Goal: Check status: Check status

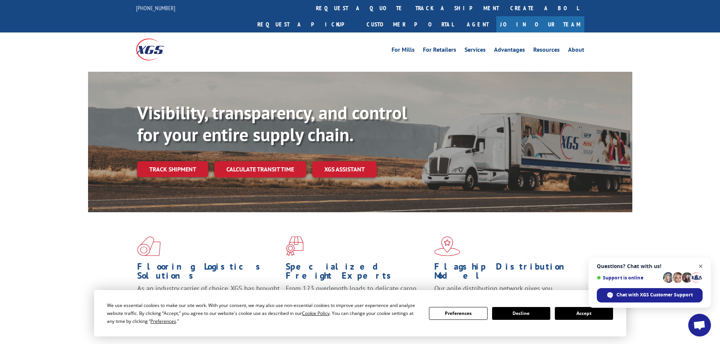
click at [699, 265] on span "Close chat" at bounding box center [700, 266] width 9 height 9
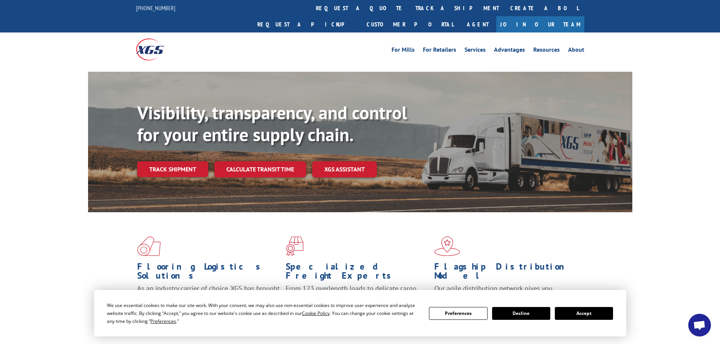
click at [179, 161] on link "Track shipment" at bounding box center [172, 169] width 71 height 16
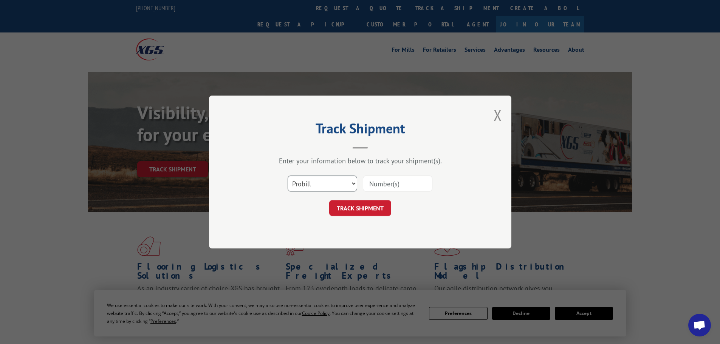
click at [352, 181] on select "Select category... Probill BOL PO" at bounding box center [323, 184] width 70 height 16
select select "bol"
click at [288, 176] on select "Select category... Probill BOL PO" at bounding box center [323, 184] width 70 height 16
paste input "15989664"
type input "15989664"
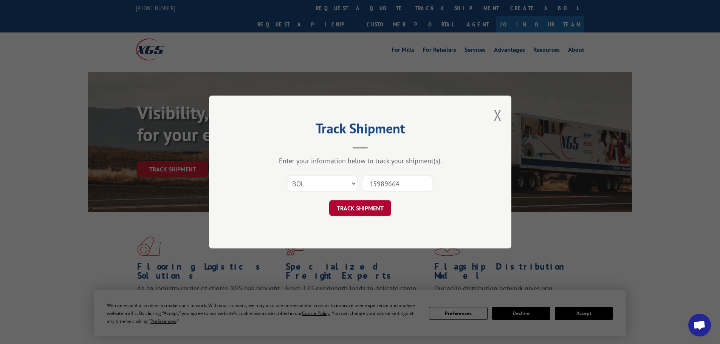
click at [374, 210] on button "TRACK SHIPMENT" at bounding box center [360, 208] width 62 height 16
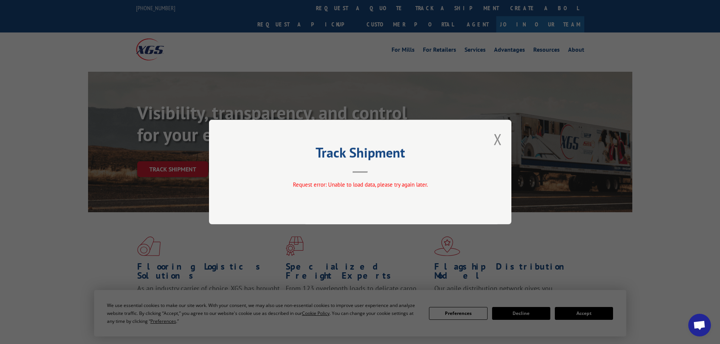
drag, startPoint x: 498, startPoint y: 138, endPoint x: 495, endPoint y: 132, distance: 6.9
click at [498, 138] on button "Close modal" at bounding box center [497, 139] width 8 height 20
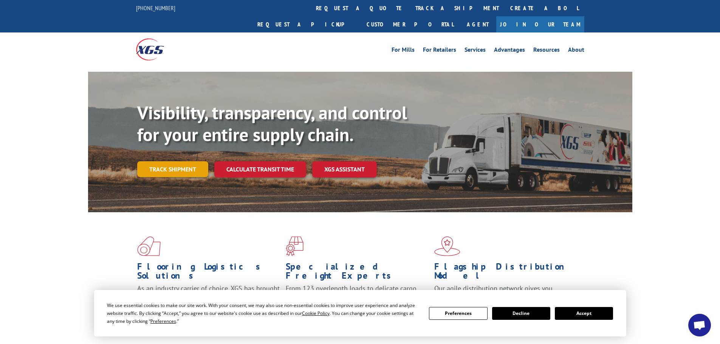
click at [172, 161] on link "Track shipment" at bounding box center [172, 169] width 71 height 16
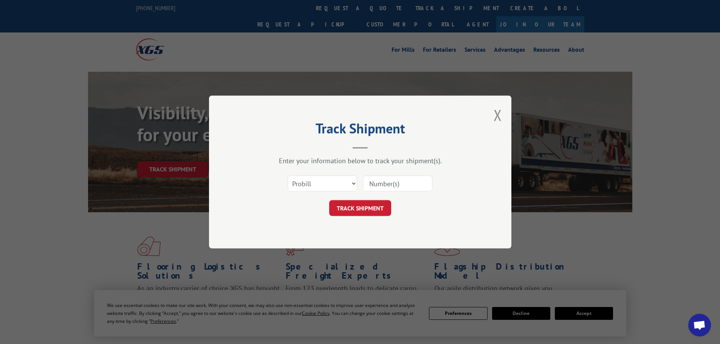
paste input "15989664"
type input "15989664"
click at [370, 206] on button "TRACK SHIPMENT" at bounding box center [360, 208] width 62 height 16
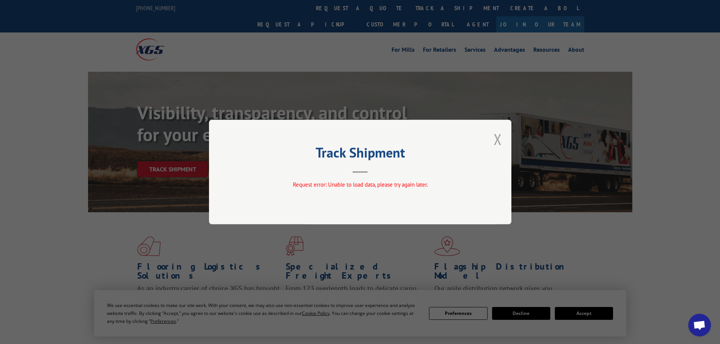
click at [496, 139] on button "Close modal" at bounding box center [497, 139] width 8 height 20
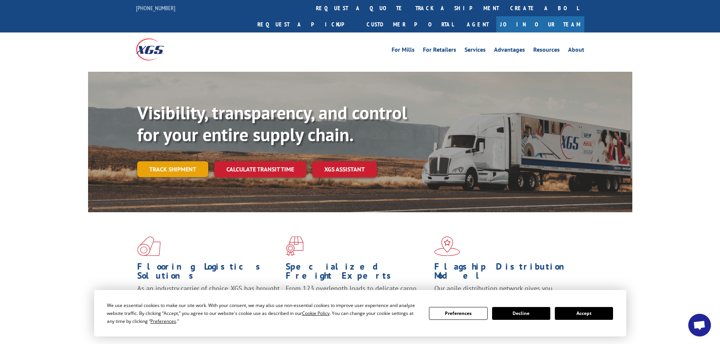
click at [184, 161] on link "Track shipment" at bounding box center [172, 169] width 71 height 16
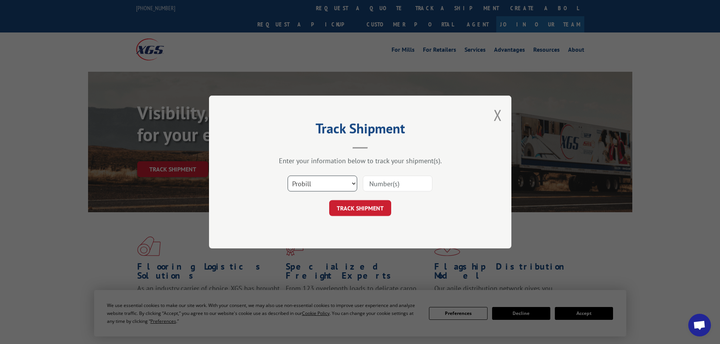
click at [349, 184] on select "Select category... Probill BOL PO" at bounding box center [323, 184] width 70 height 16
click at [288, 176] on select "Select category... Probill BOL PO" at bounding box center [323, 184] width 70 height 16
paste input "15989664"
type input "15989664"
click at [370, 207] on button "TRACK SHIPMENT" at bounding box center [360, 208] width 62 height 16
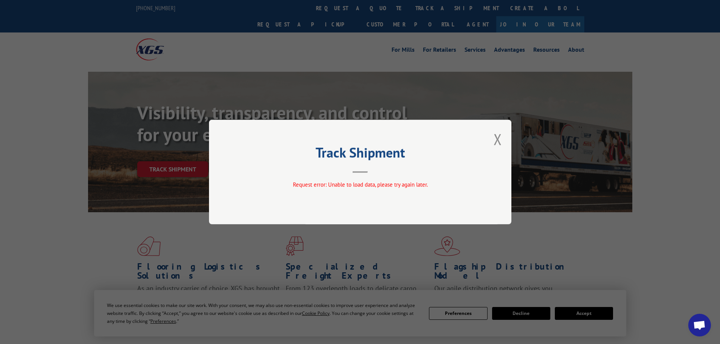
click at [498, 137] on button "Close modal" at bounding box center [497, 139] width 8 height 20
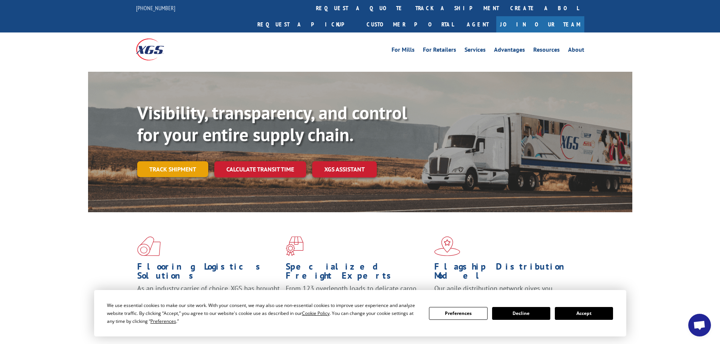
click at [181, 161] on link "Track shipment" at bounding box center [172, 169] width 71 height 16
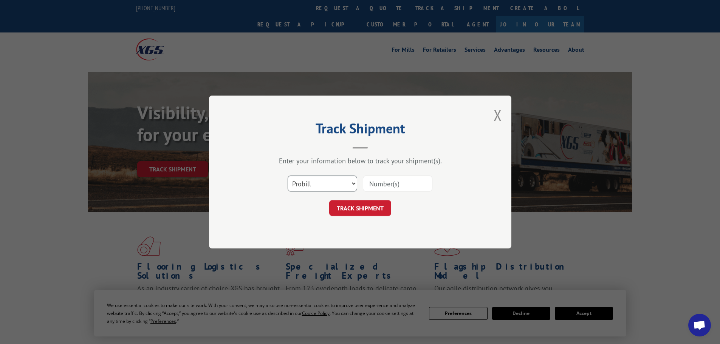
click at [354, 183] on select "Select category... Probill BOL PO" at bounding box center [323, 184] width 70 height 16
select select "po"
click at [288, 176] on select "Select category... Probill BOL PO" at bounding box center [323, 184] width 70 height 16
click at [354, 183] on select "Select category... Probill BOL PO" at bounding box center [323, 184] width 70 height 16
click at [492, 114] on div "Track Shipment Enter your information below to track your shipment(s). Select c…" at bounding box center [360, 172] width 302 height 153
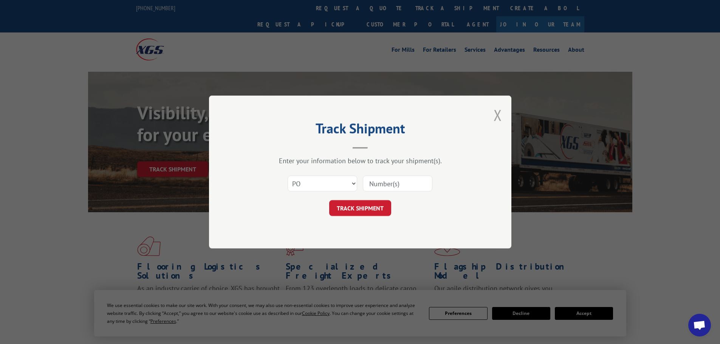
click at [495, 116] on button "Close modal" at bounding box center [497, 115] width 8 height 20
